Goal: Information Seeking & Learning: Learn about a topic

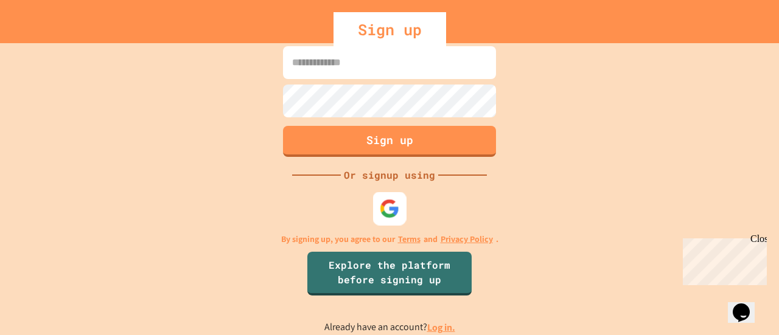
click at [386, 209] on img at bounding box center [390, 209] width 20 height 20
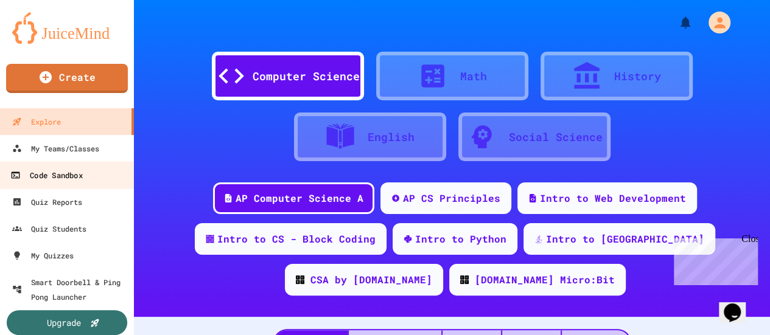
scroll to position [12, 0]
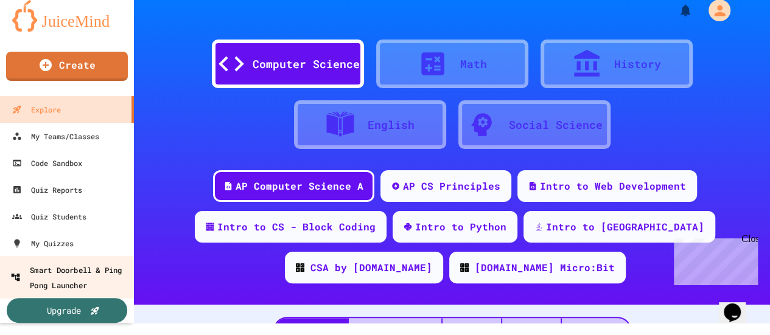
click at [94, 276] on div "Smart Doorbell & Ping Pong Launcher" at bounding box center [70, 277] width 120 height 30
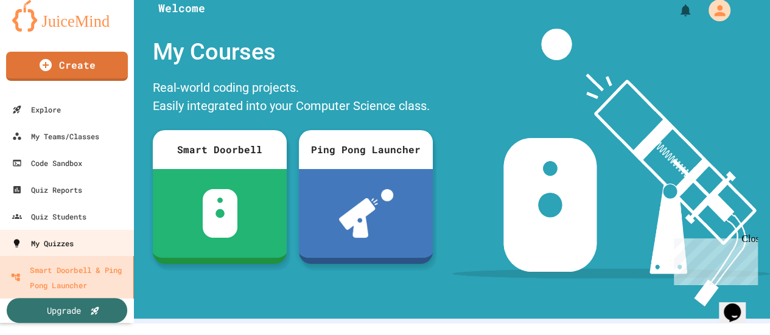
click at [86, 246] on link "My Quizzes" at bounding box center [66, 243] width 134 height 27
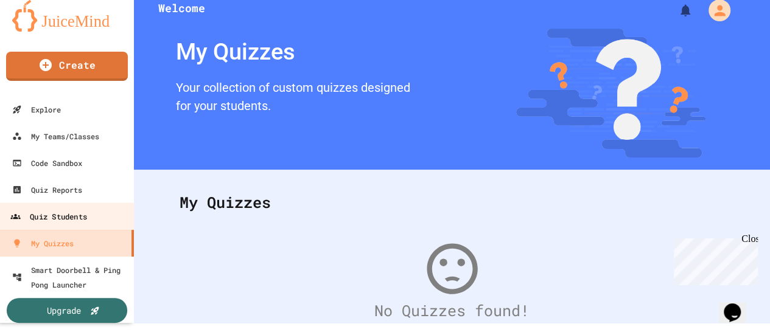
click at [85, 218] on div "Quiz Students" at bounding box center [48, 216] width 77 height 15
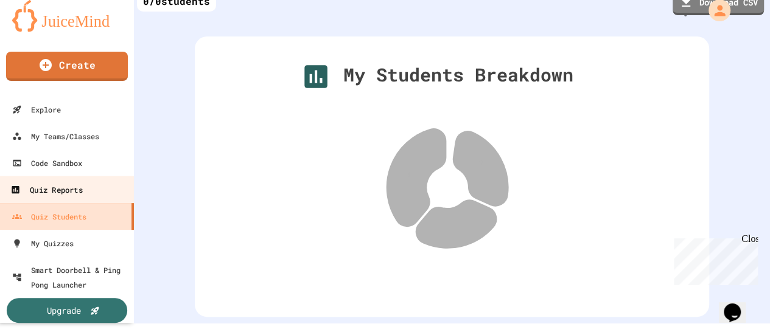
click at [85, 177] on link "Quiz Reports" at bounding box center [67, 189] width 138 height 27
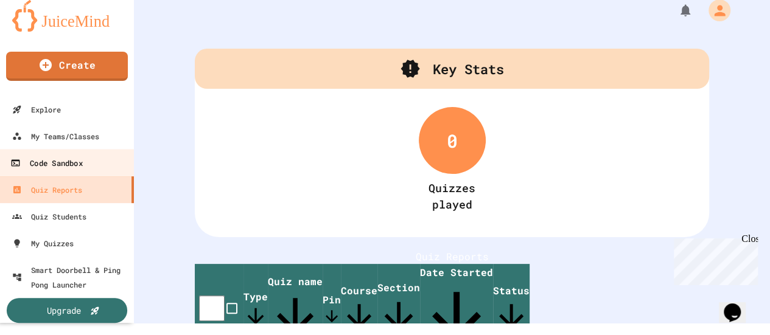
click at [55, 161] on div "Code Sandbox" at bounding box center [46, 163] width 72 height 15
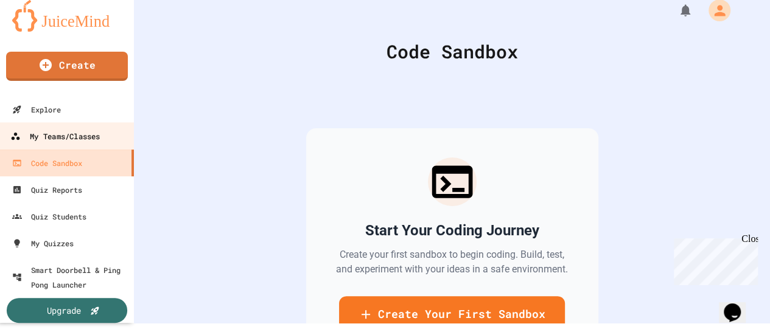
click at [53, 133] on div "My Teams/Classes" at bounding box center [54, 136] width 89 height 15
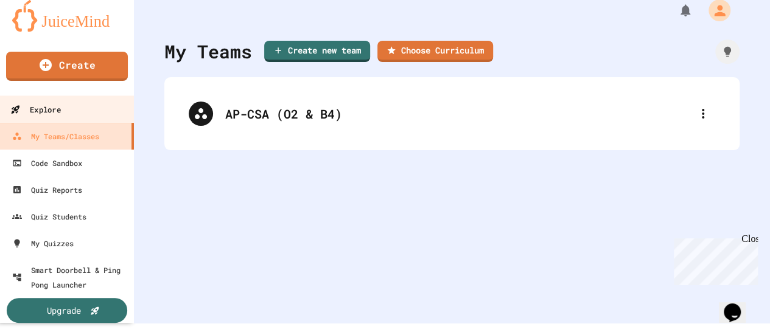
click at [85, 108] on link "Explore" at bounding box center [67, 109] width 138 height 27
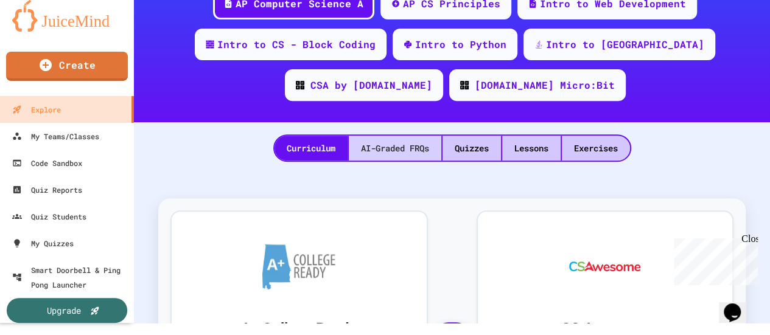
click at [386, 150] on div "AI-Graded FRQs" at bounding box center [395, 148] width 92 height 25
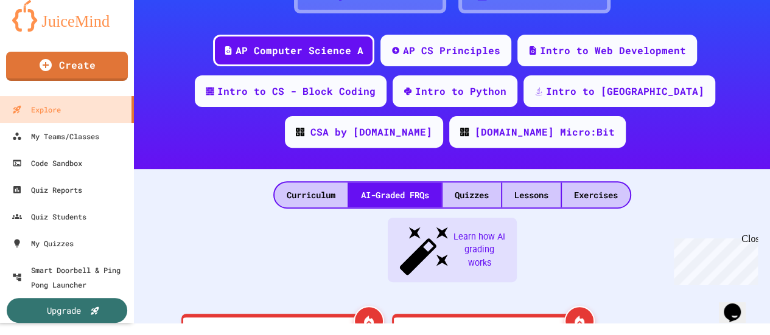
scroll to position [182, 0]
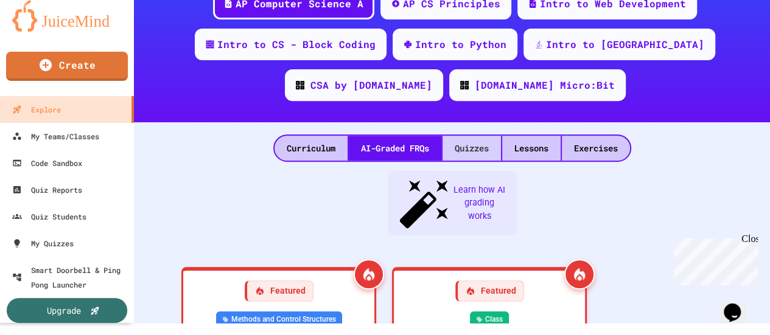
click at [459, 142] on div "Quizzes" at bounding box center [471, 148] width 58 height 25
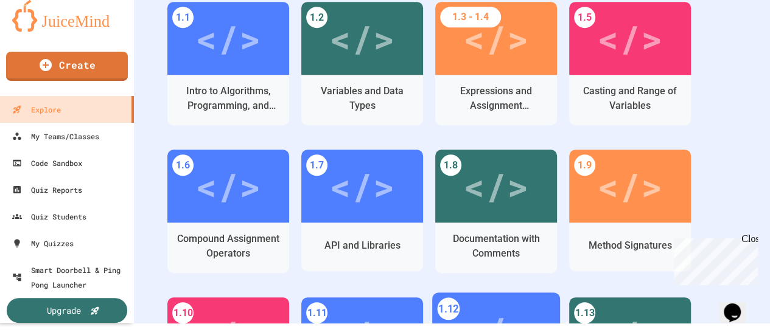
scroll to position [304, 0]
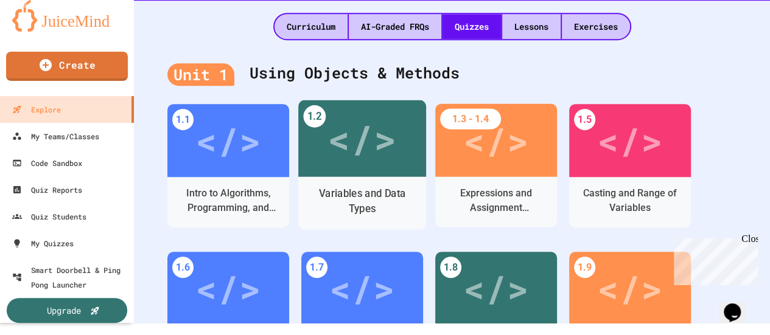
click at [372, 203] on div "Variables and Data Types" at bounding box center [362, 201] width 109 height 30
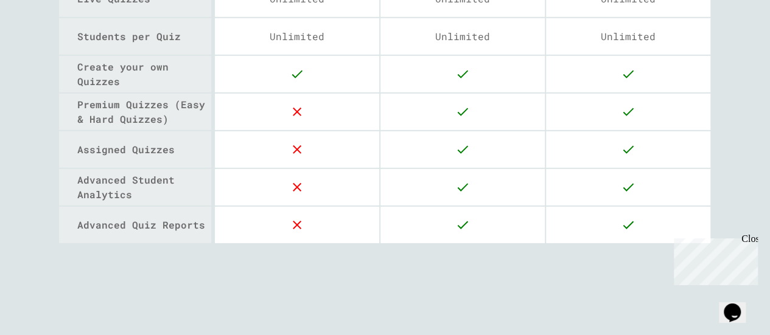
scroll to position [1850, 0]
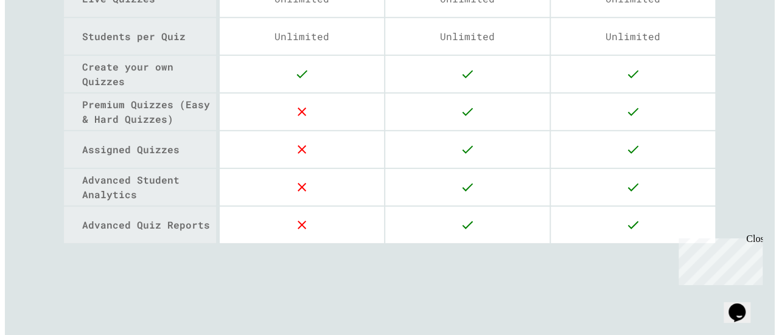
scroll to position [12, 0]
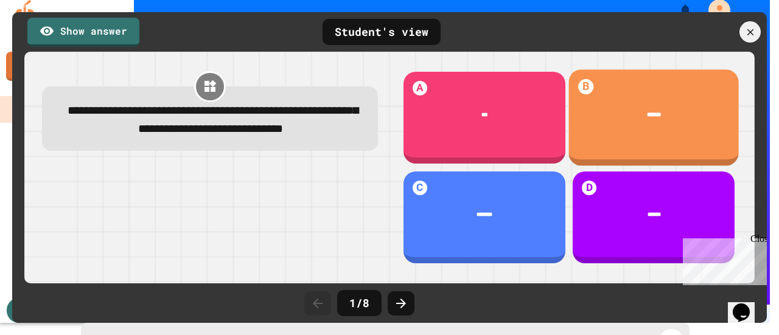
click at [640, 126] on div "******" at bounding box center [654, 115] width 170 height 32
click at [618, 114] on div "******" at bounding box center [654, 114] width 146 height 9
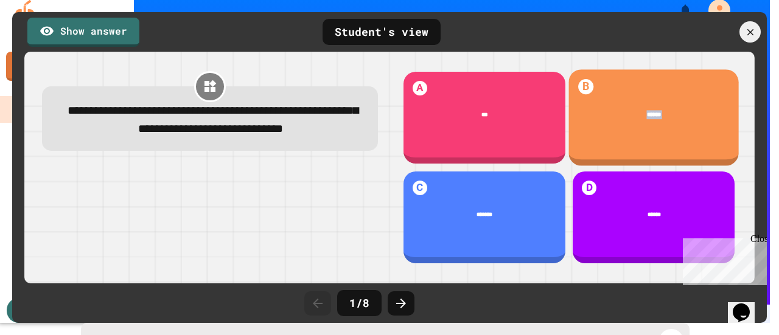
click at [618, 114] on div "******" at bounding box center [654, 114] width 146 height 9
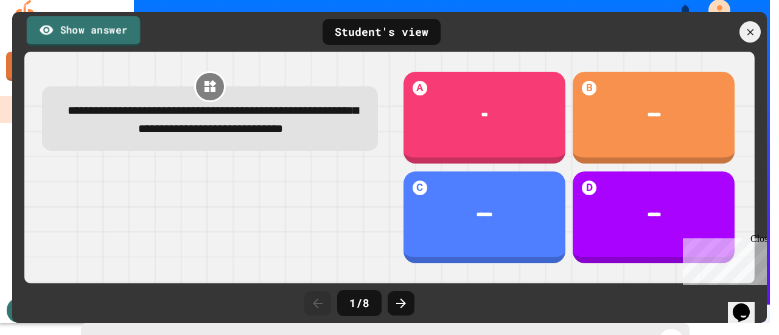
click at [100, 38] on link "Show answer" at bounding box center [84, 31] width 114 height 30
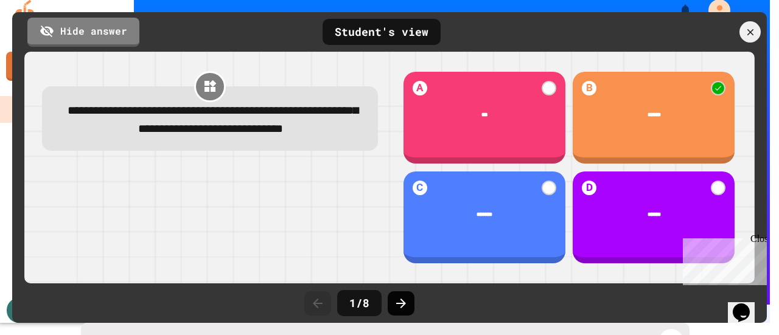
click at [397, 310] on icon at bounding box center [401, 303] width 15 height 15
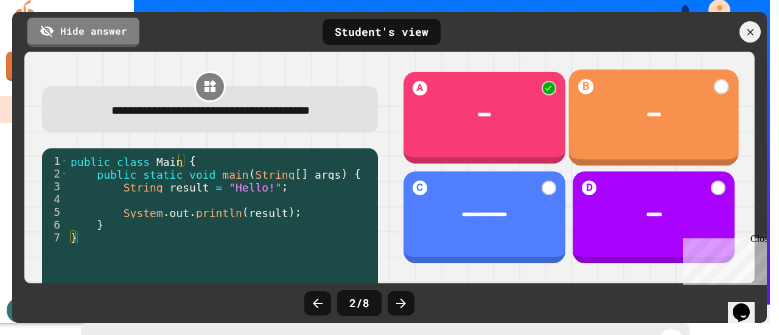
click at [639, 123] on div "******" at bounding box center [654, 115] width 170 height 32
click at [577, 96] on div "B ******" at bounding box center [654, 117] width 170 height 97
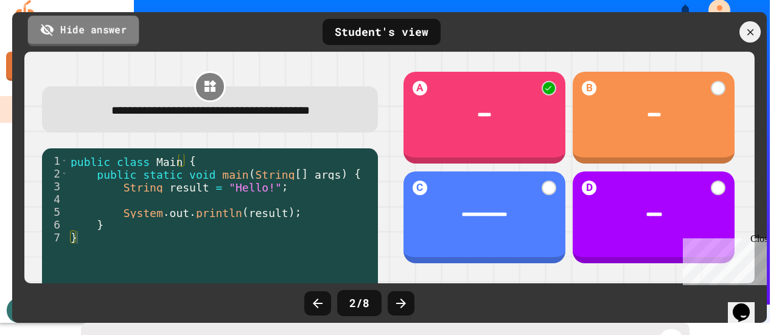
click at [75, 35] on link "Hide answer" at bounding box center [83, 30] width 111 height 30
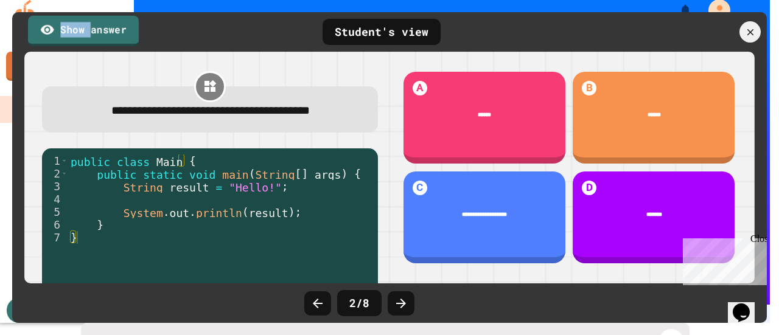
click at [75, 35] on link "Show answer" at bounding box center [83, 30] width 111 height 30
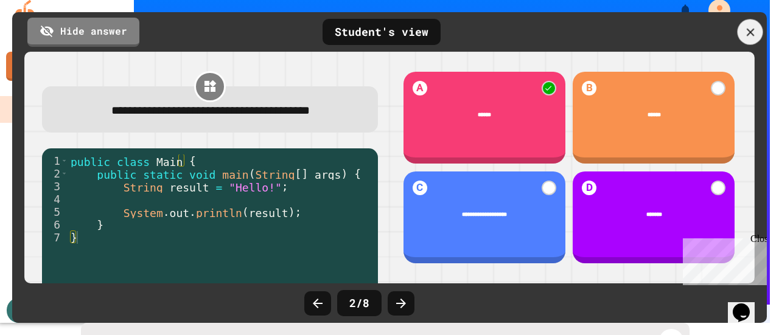
click at [751, 31] on icon at bounding box center [750, 32] width 8 height 8
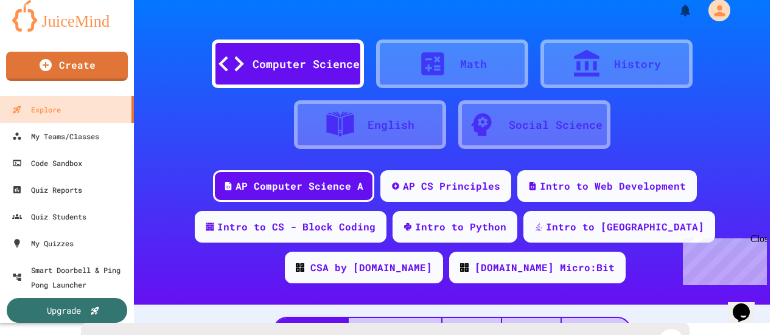
click at [667, 335] on icon at bounding box center [670, 341] width 11 height 11
